Goal: Book appointment/travel/reservation

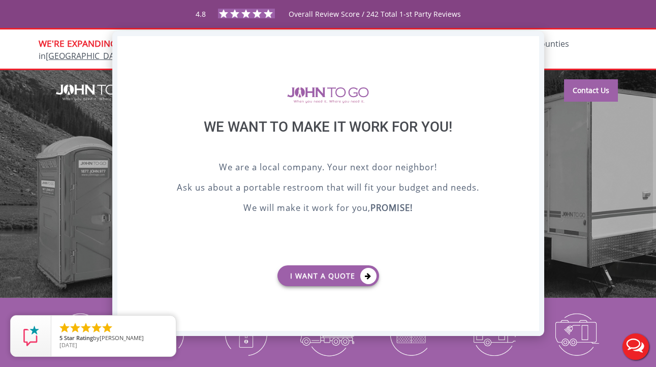
click at [532, 45] on div "X" at bounding box center [531, 44] width 16 height 17
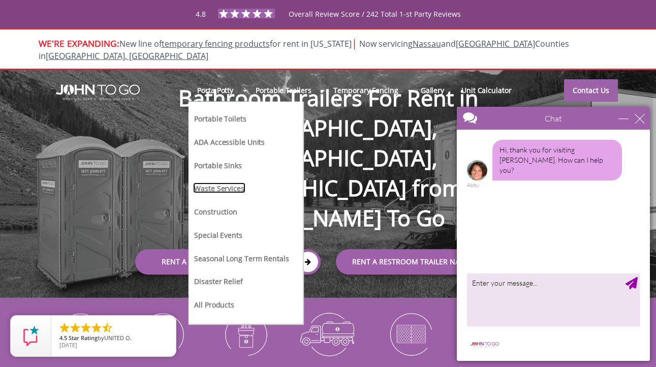
click at [231, 182] on link "Waste Services" at bounding box center [219, 187] width 52 height 11
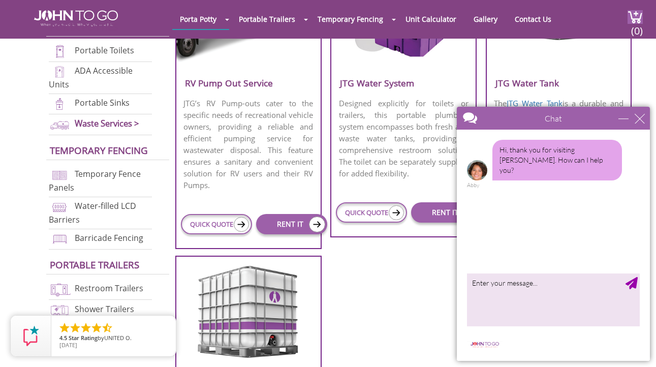
scroll to position [504, 0]
click at [231, 91] on h3 "RV Pump Out Service" at bounding box center [248, 82] width 144 height 17
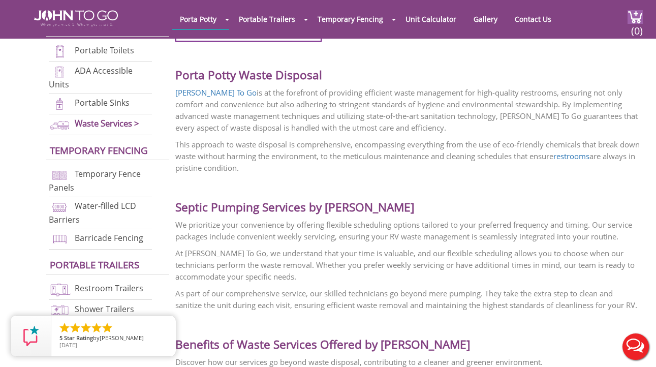
scroll to position [1014, 0]
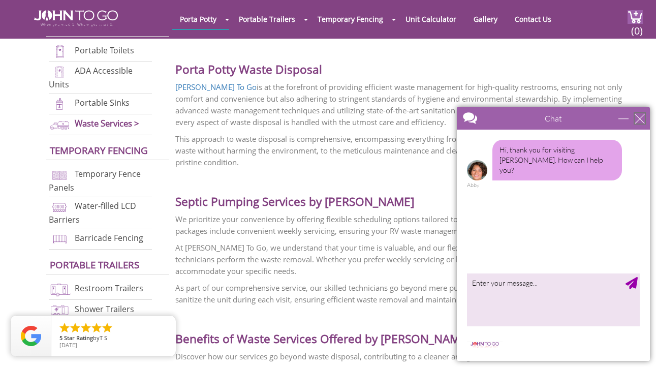
click at [641, 119] on div "close" at bounding box center [640, 118] width 10 height 10
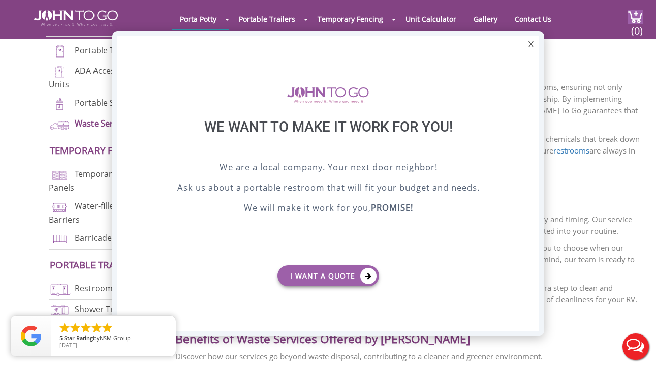
scroll to position [0, 0]
